Goal: Task Accomplishment & Management: Manage account settings

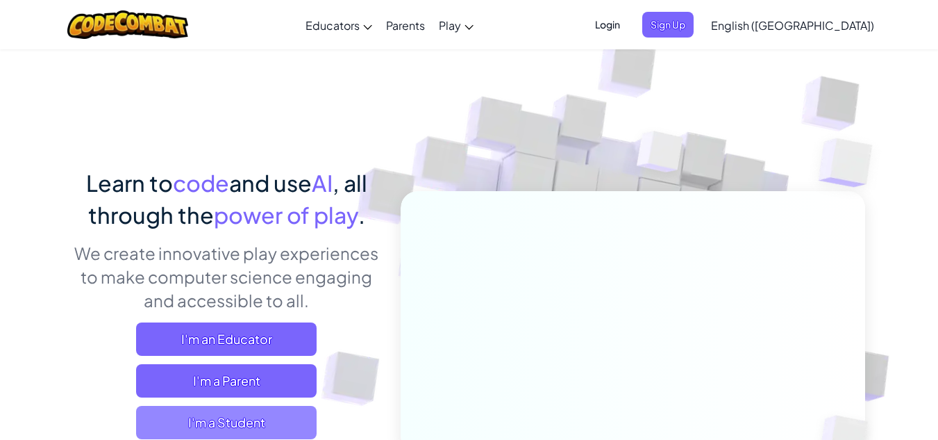
click at [250, 425] on span "I'm a Student" at bounding box center [226, 422] width 181 height 33
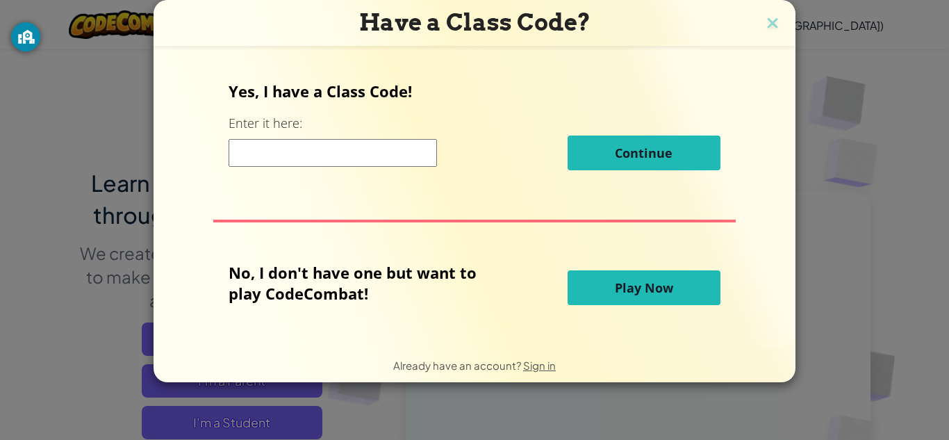
click at [748, 101] on div "Yes, I have a Class Code! Enter it here: Continue No, I don't have one but want…" at bounding box center [474, 196] width 614 height 272
click at [773, 22] on img at bounding box center [772, 24] width 18 height 21
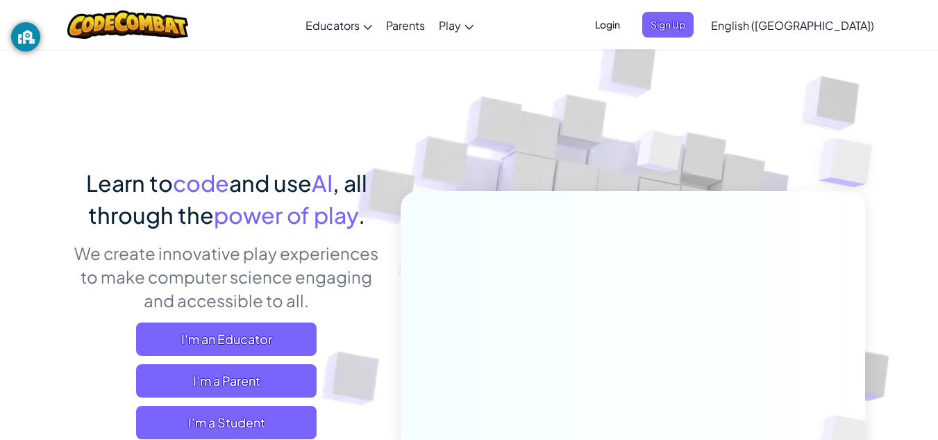
click at [629, 20] on span "Login" at bounding box center [608, 25] width 42 height 26
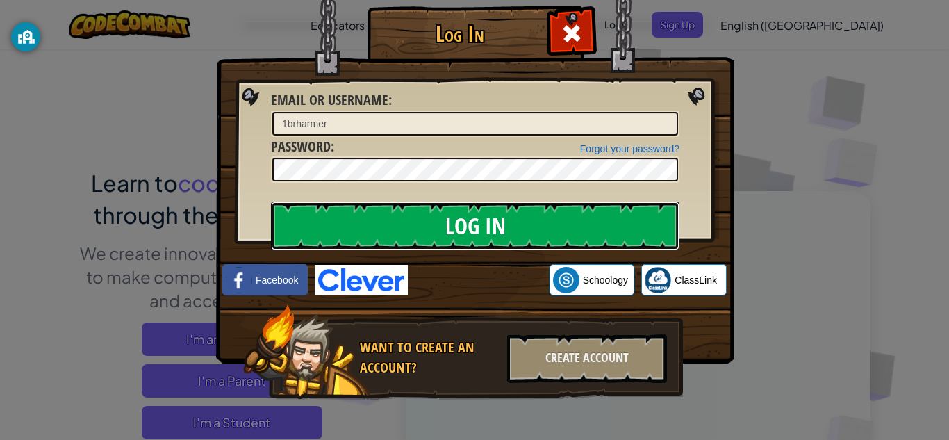
click at [557, 227] on input "Log In" at bounding box center [475, 225] width 408 height 49
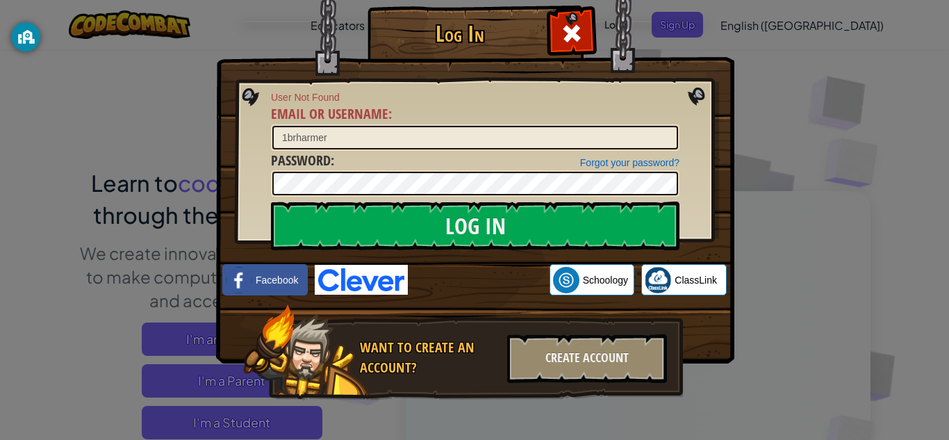
click at [503, 170] on div at bounding box center [475, 183] width 408 height 26
click at [509, 114] on form "User Not Found Email or Username : 1brharmer Forgot your password? Password : L…" at bounding box center [475, 143] width 408 height 106
click at [415, 134] on input "1brharmer" at bounding box center [475, 138] width 406 height 24
type input "[EMAIL_ADDRESS][DOMAIN_NAME]"
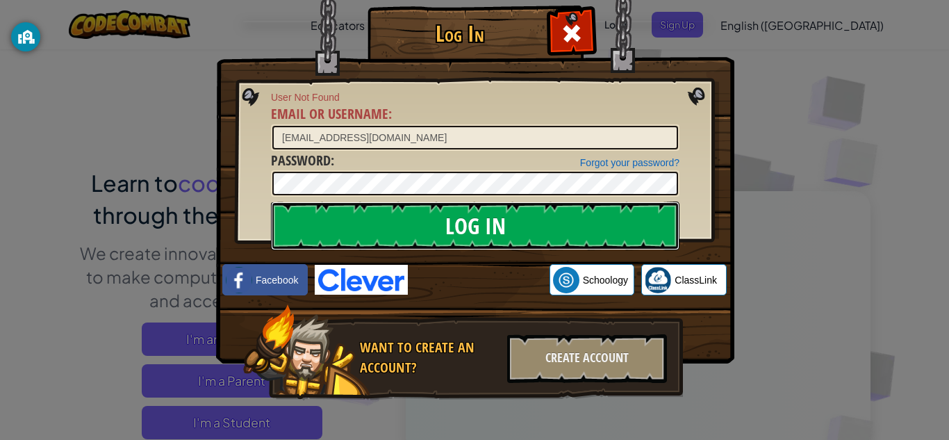
click at [495, 216] on input "Log In" at bounding box center [475, 225] width 408 height 49
